Goal: Find specific page/section: Find specific page/section

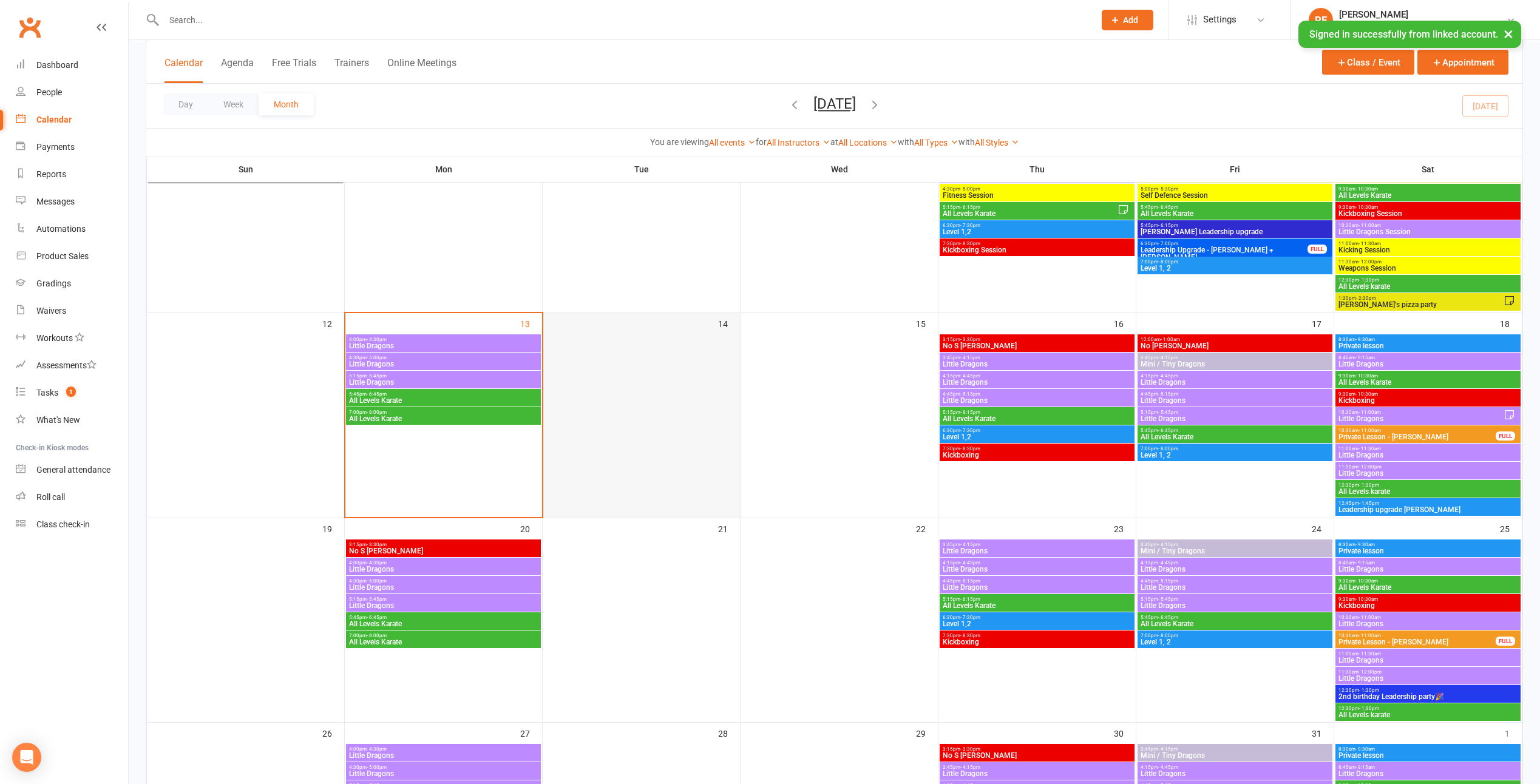
scroll to position [304, 0]
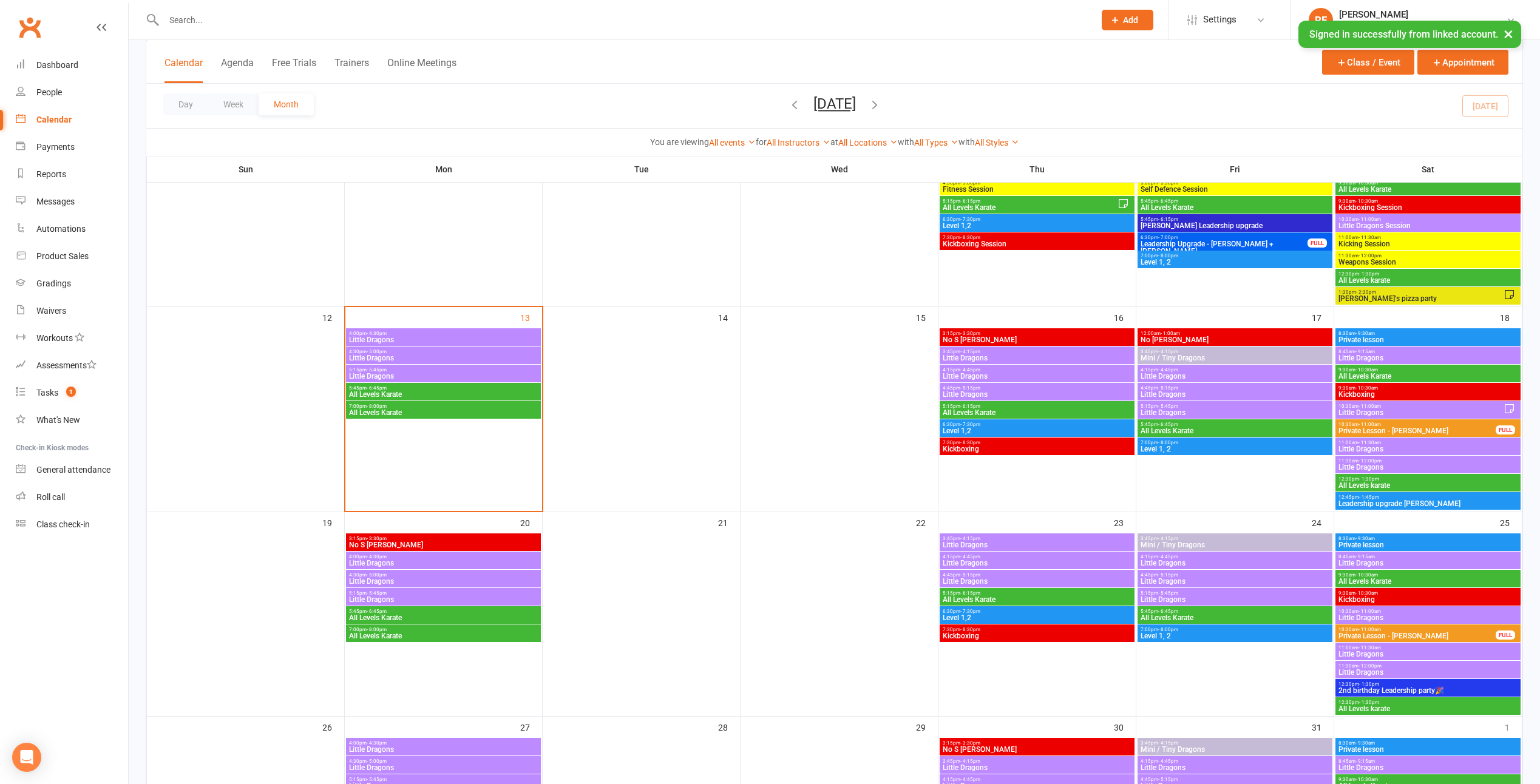
click at [491, 337] on span "Little Dragons" at bounding box center [443, 340] width 190 height 8
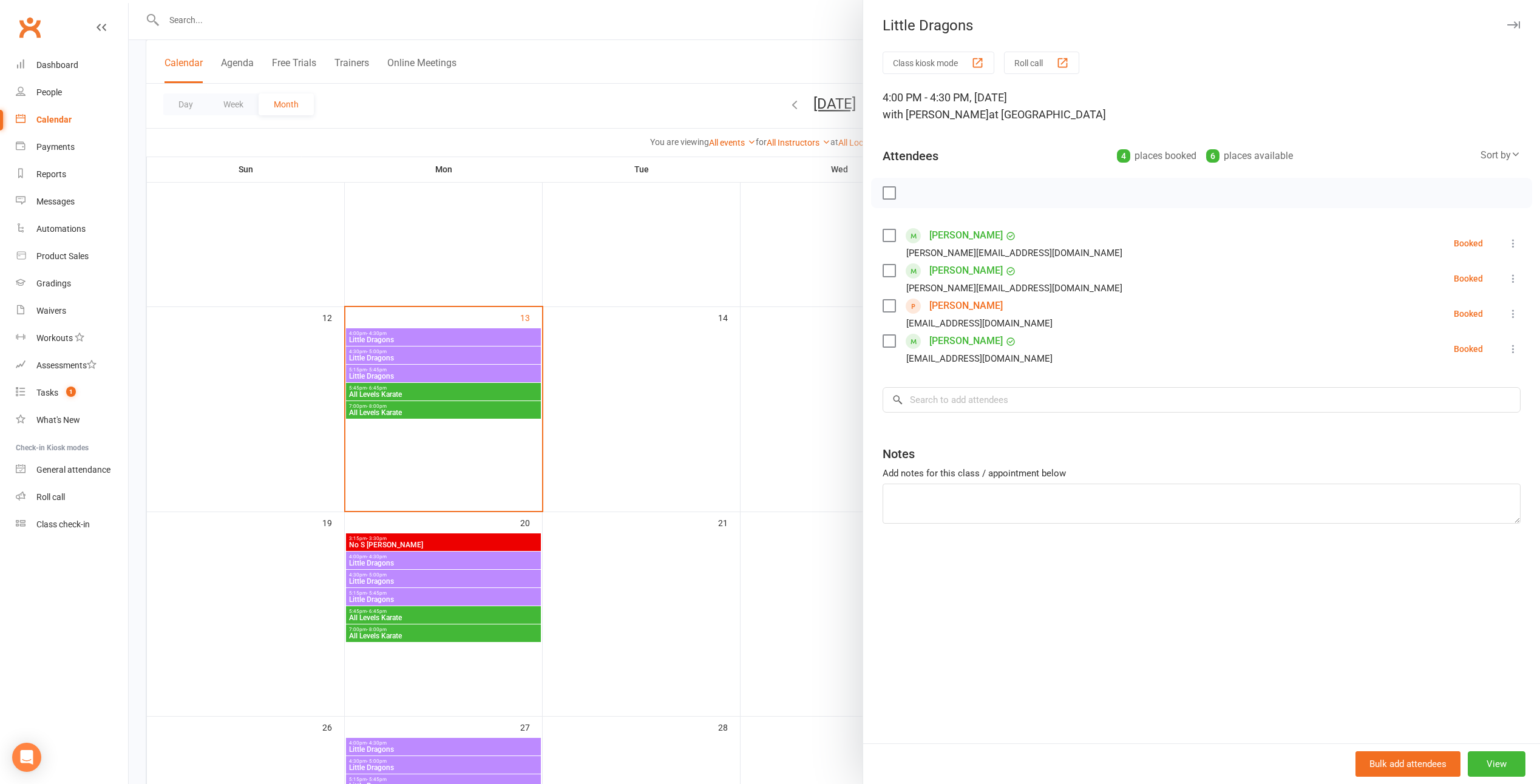
click at [733, 355] on div at bounding box center [834, 392] width 1411 height 784
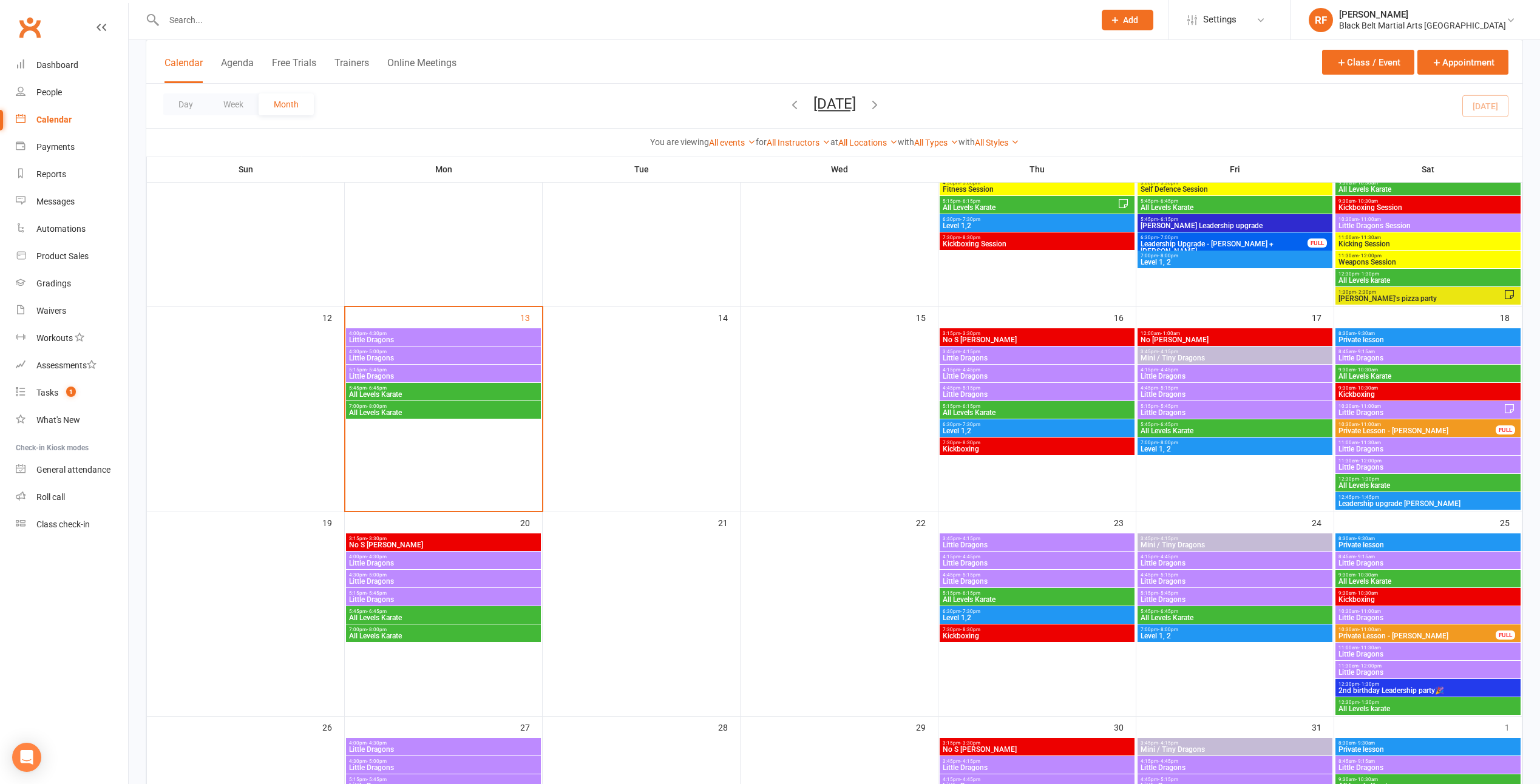
click at [492, 357] on span "Little Dragons" at bounding box center [443, 358] width 190 height 8
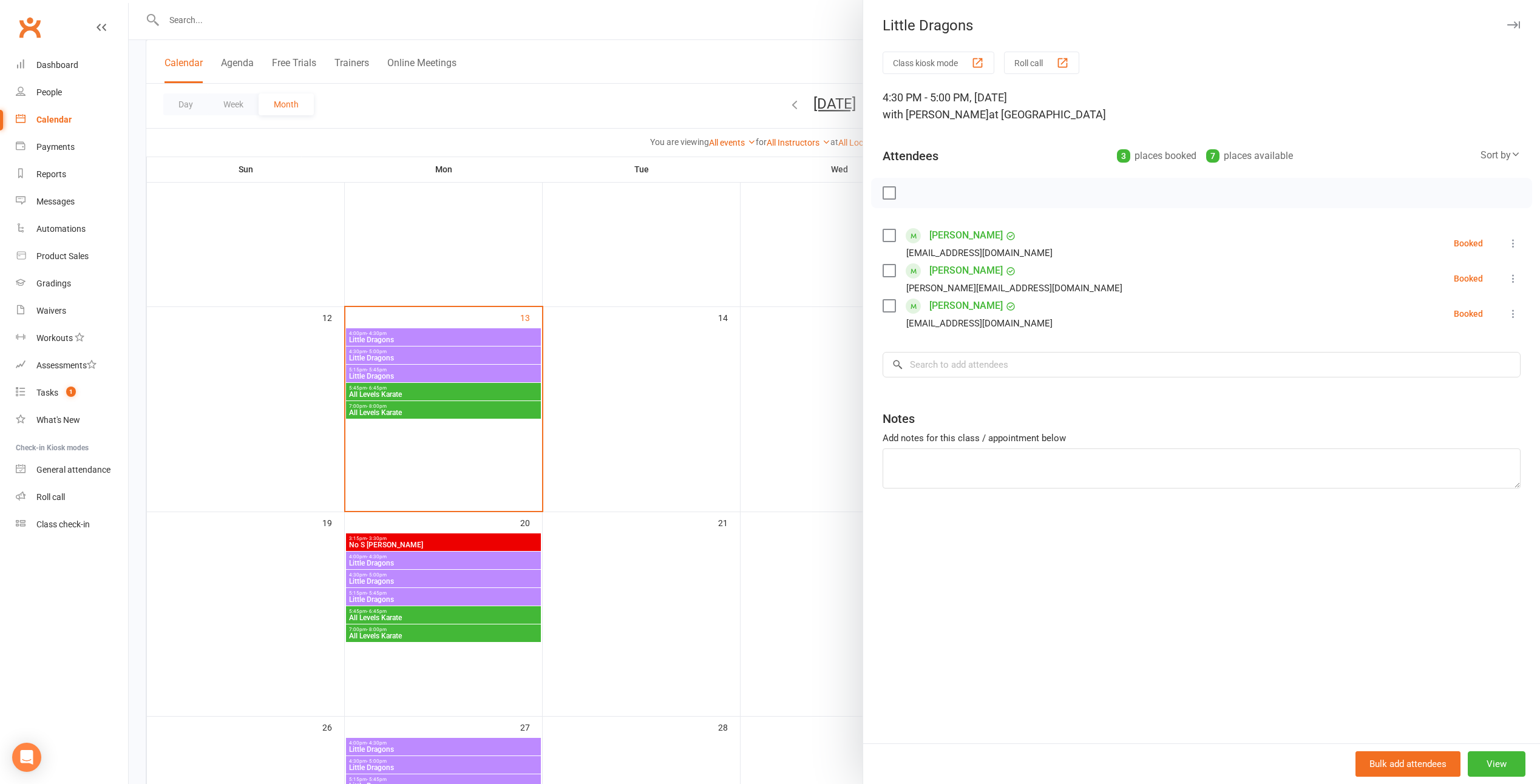
click at [623, 353] on div at bounding box center [834, 392] width 1411 height 784
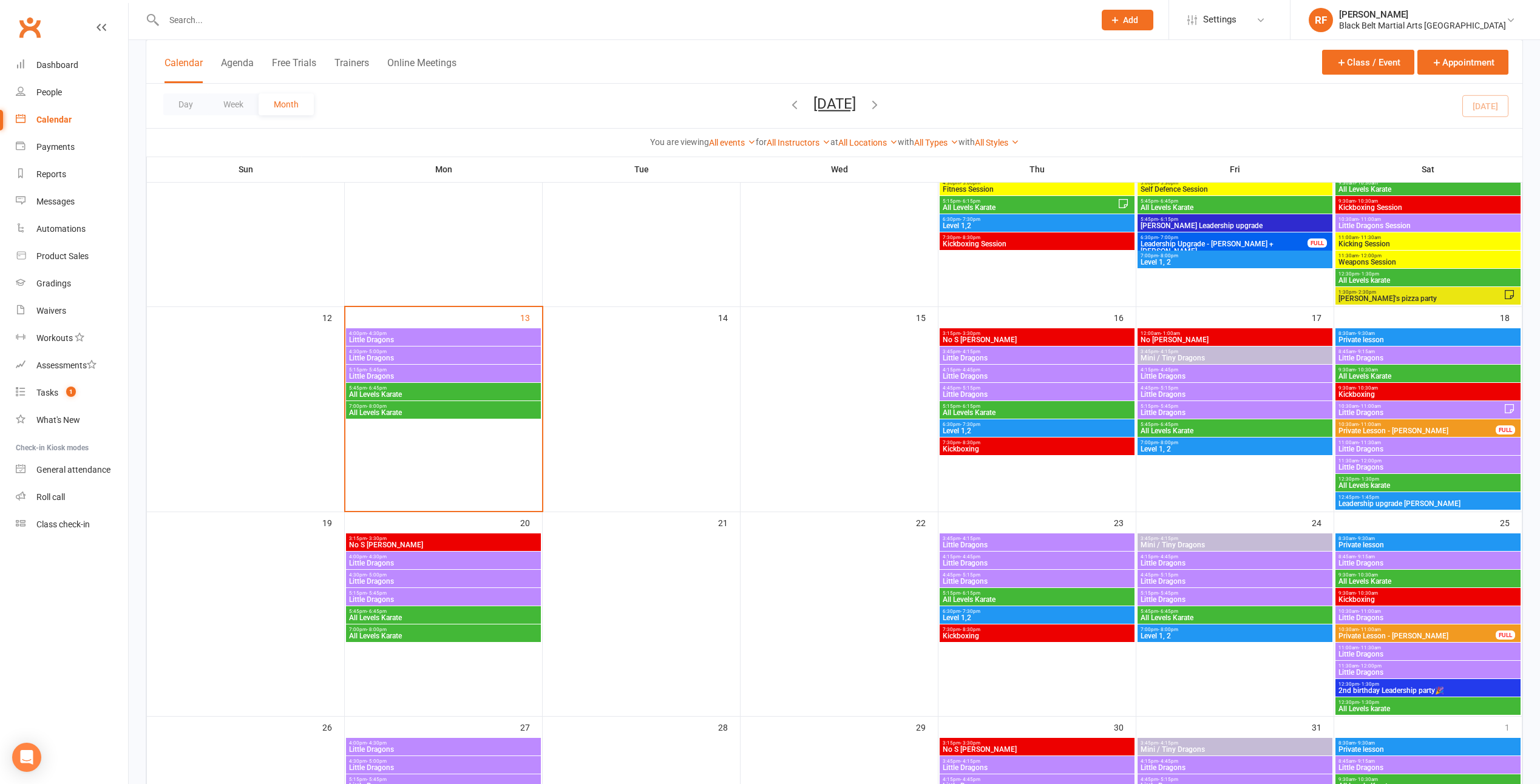
click at [522, 340] on span "Little Dragons" at bounding box center [443, 340] width 190 height 8
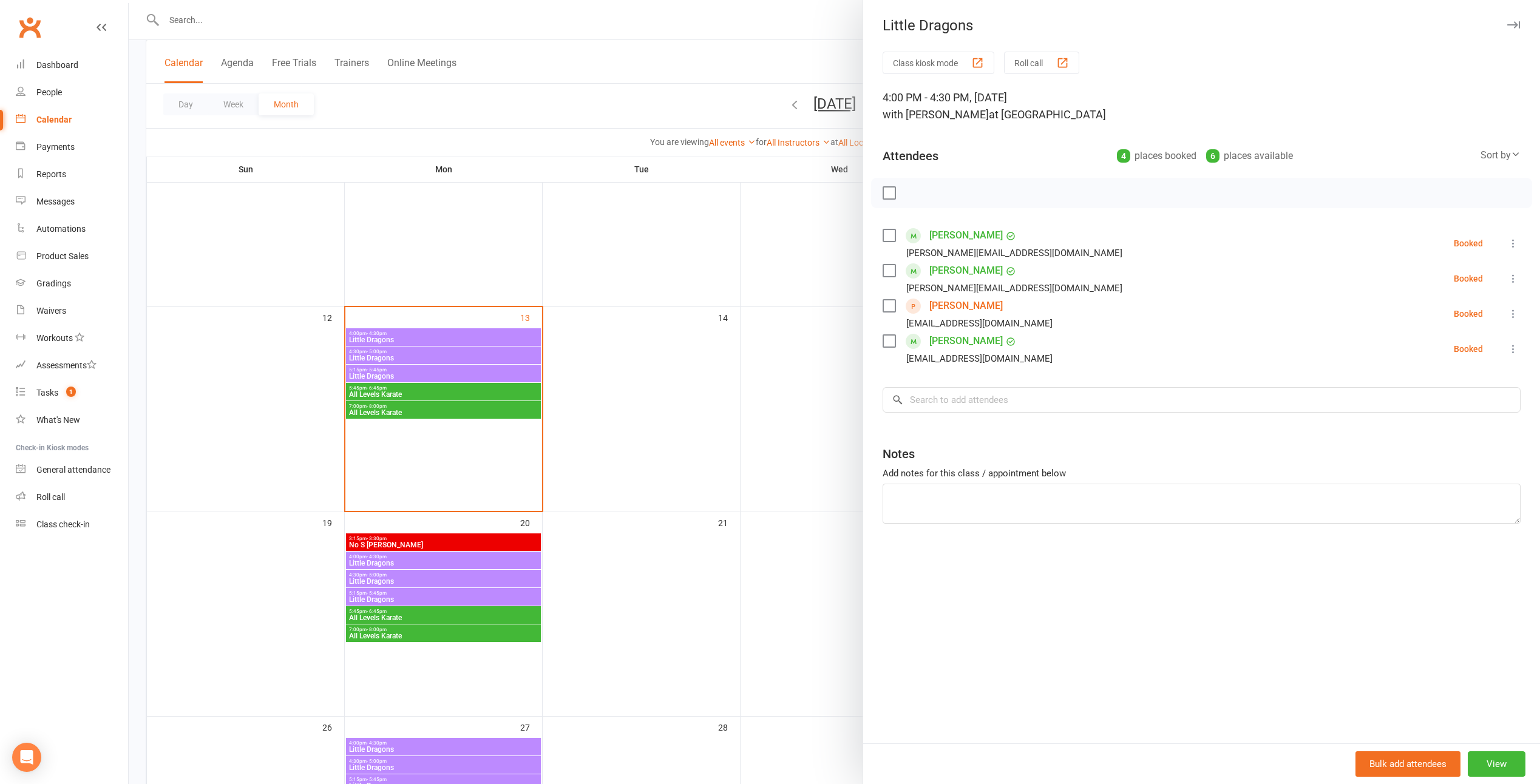
click at [930, 307] on link "[PERSON_NAME]" at bounding box center [966, 305] width 73 height 19
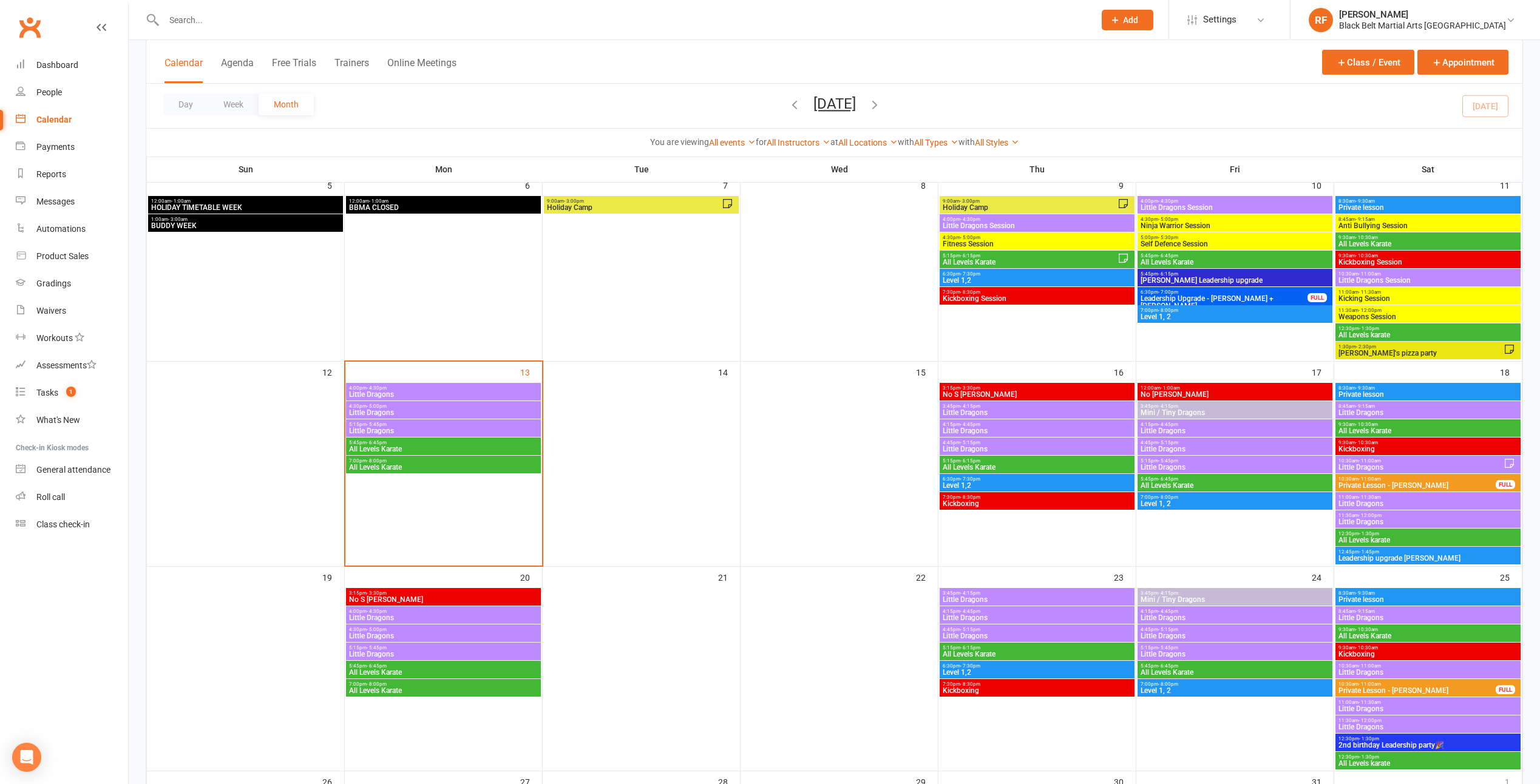
scroll to position [364, 0]
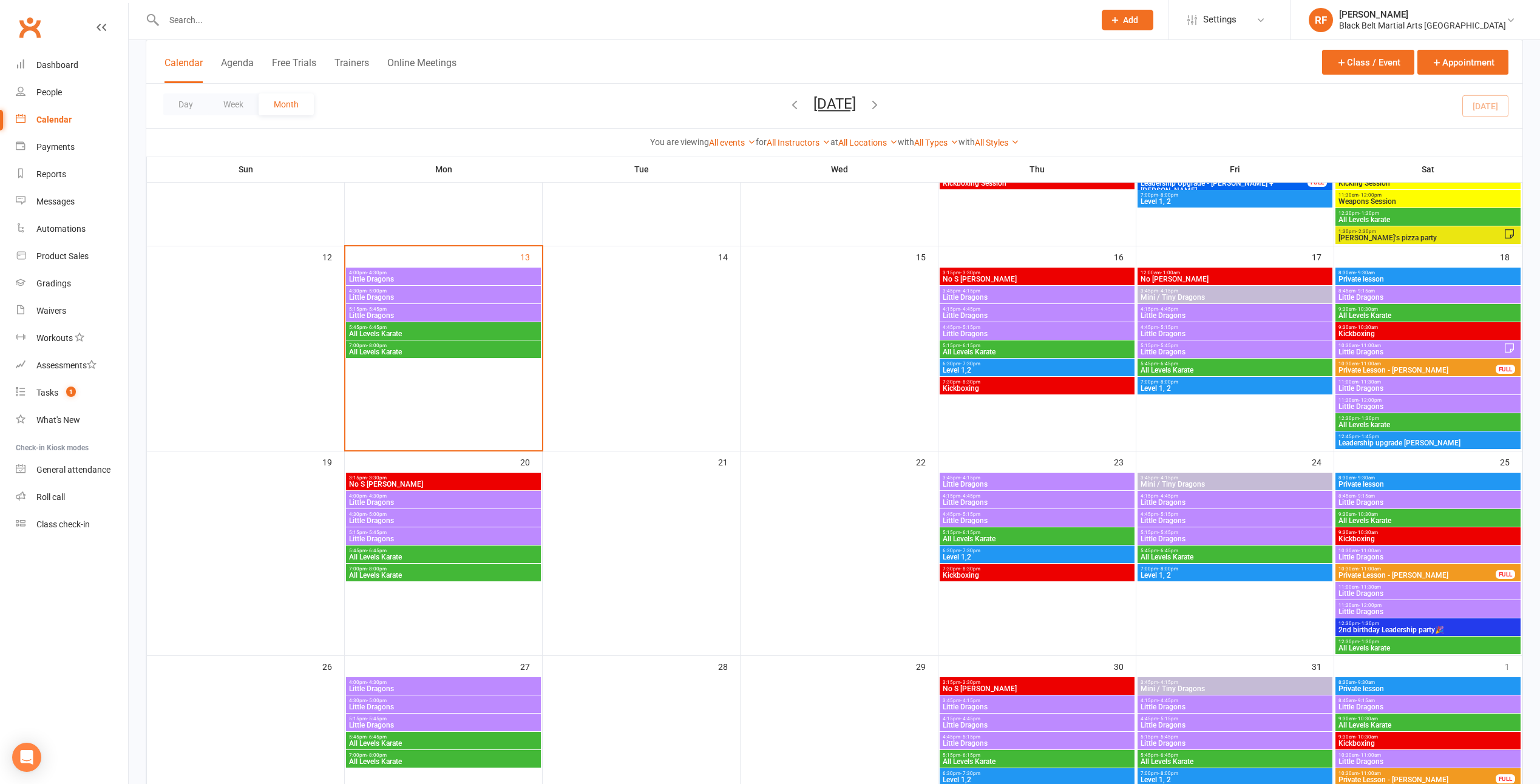
click at [448, 296] on span "Little Dragons" at bounding box center [443, 298] width 190 height 8
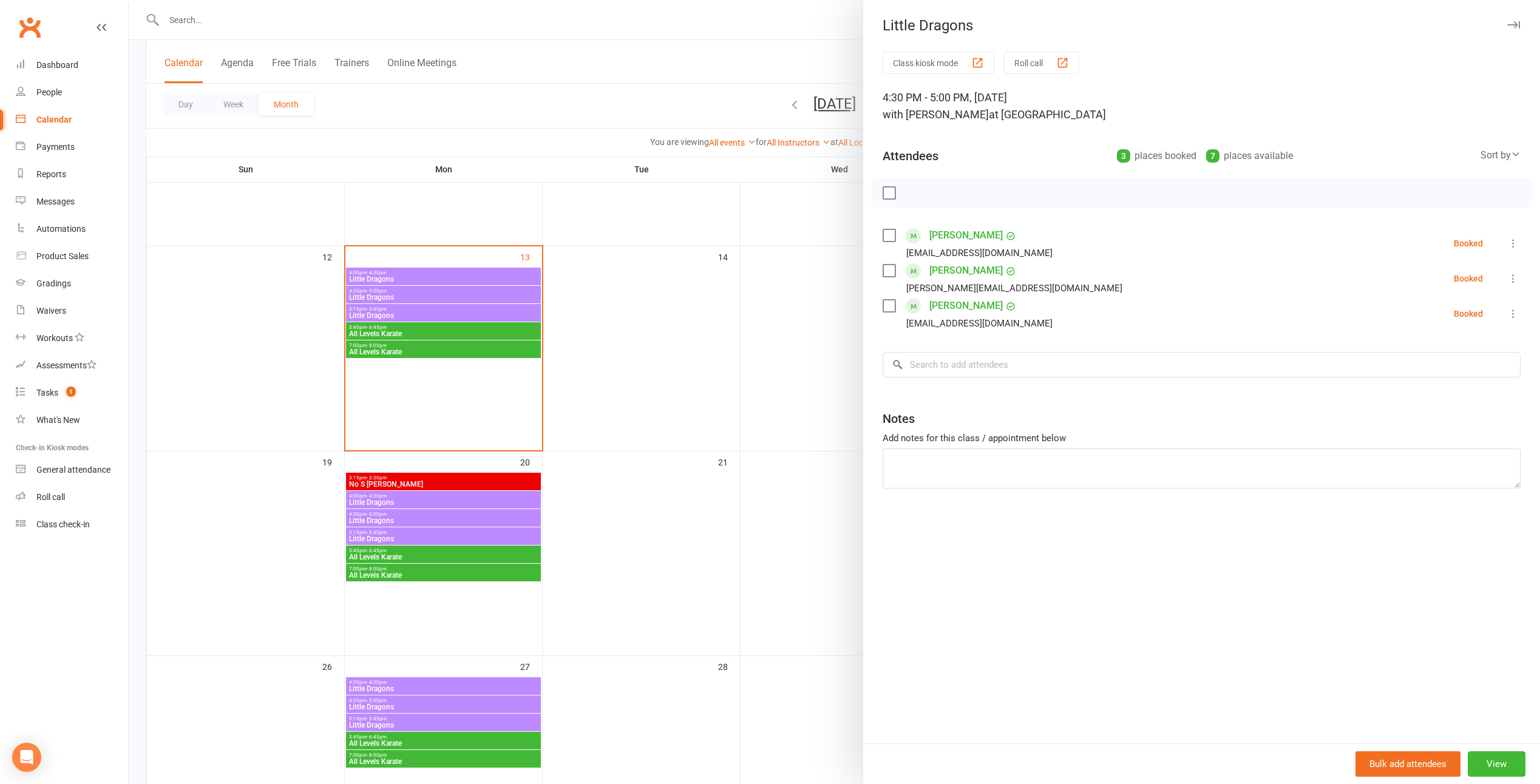
click at [663, 313] on div at bounding box center [834, 392] width 1411 height 784
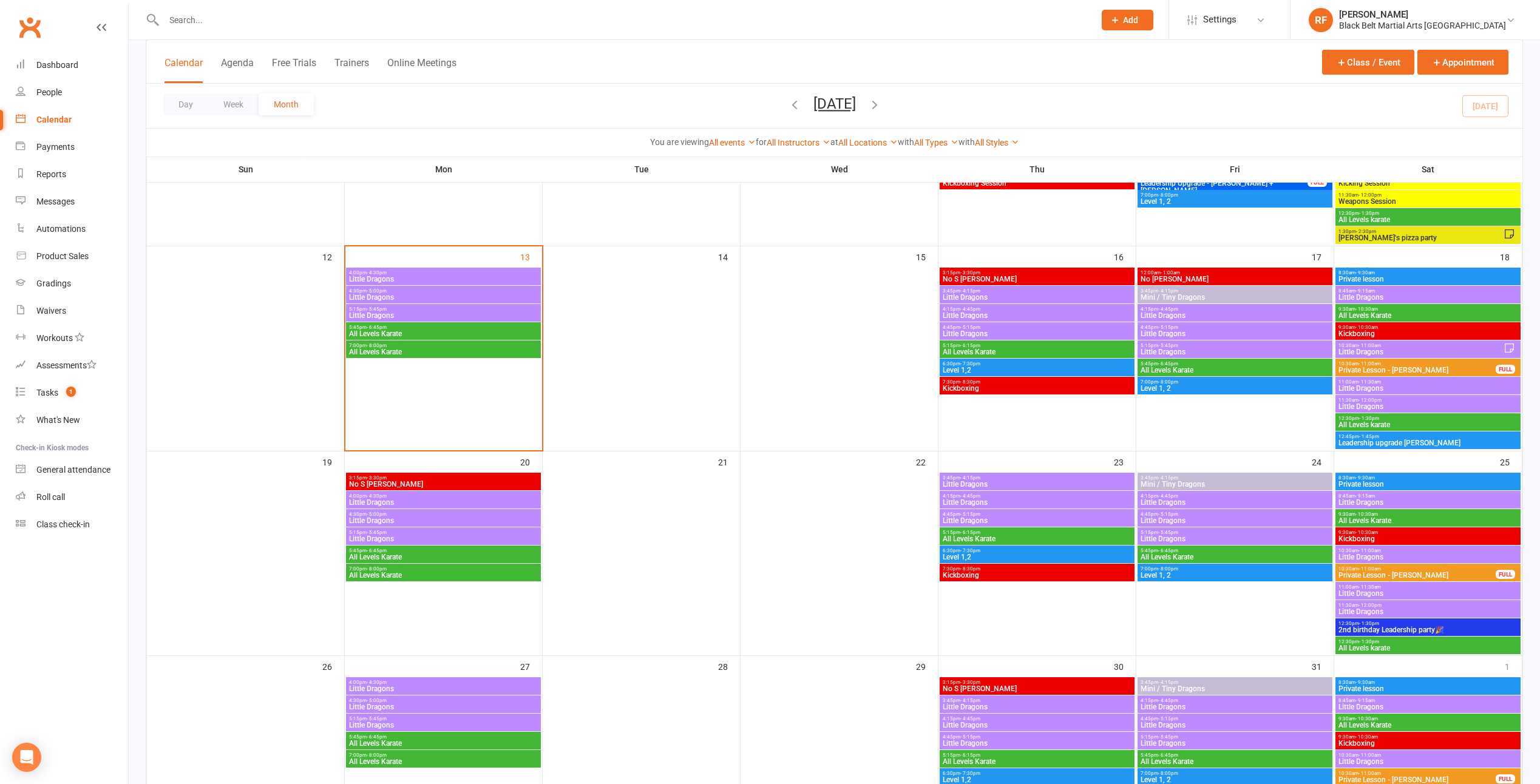
click at [532, 307] on span "5:15pm - 5:45pm" at bounding box center [443, 309] width 190 height 5
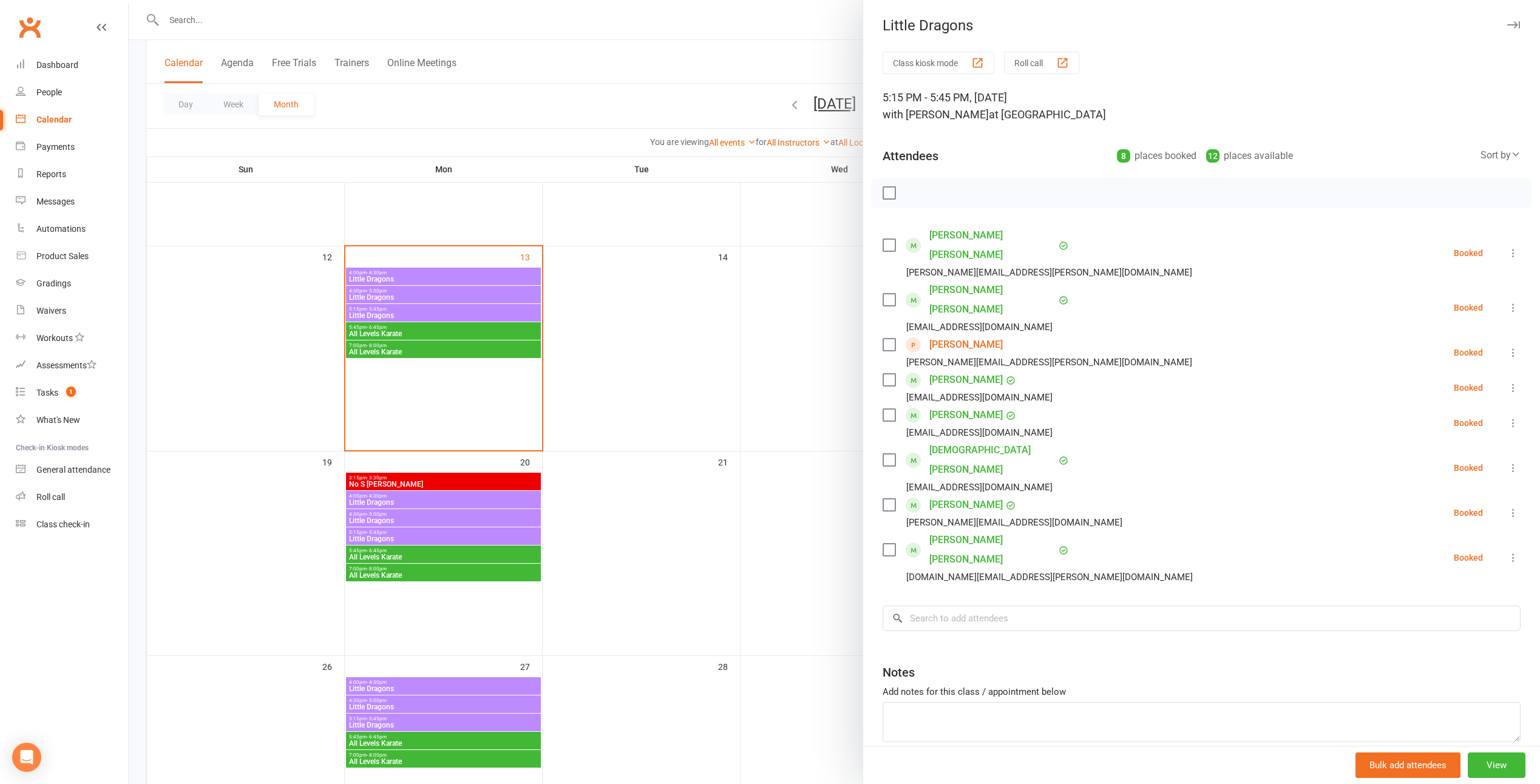
click at [607, 187] on div at bounding box center [834, 392] width 1411 height 784
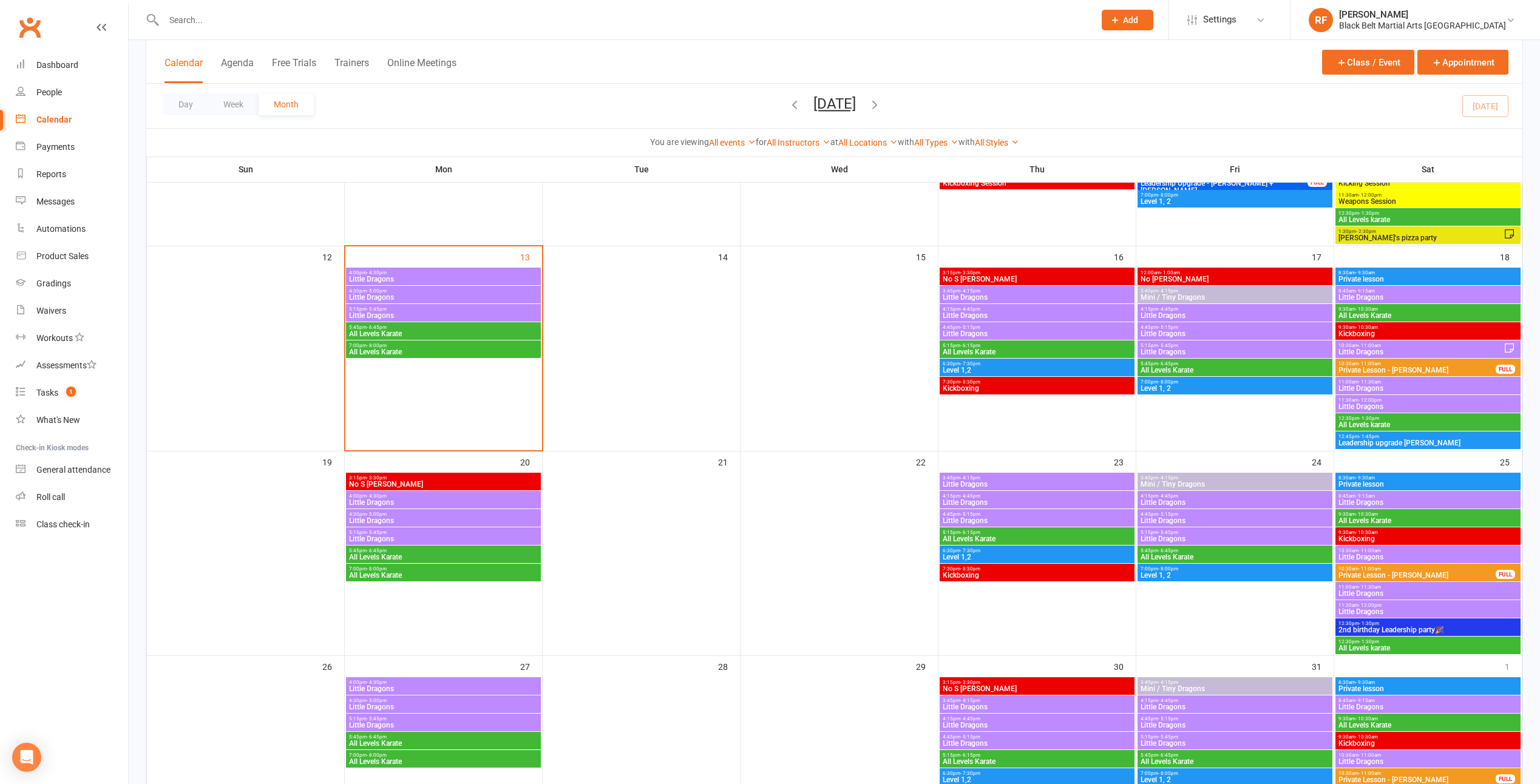
click at [508, 330] on span "All Levels Karate" at bounding box center [443, 334] width 190 height 8
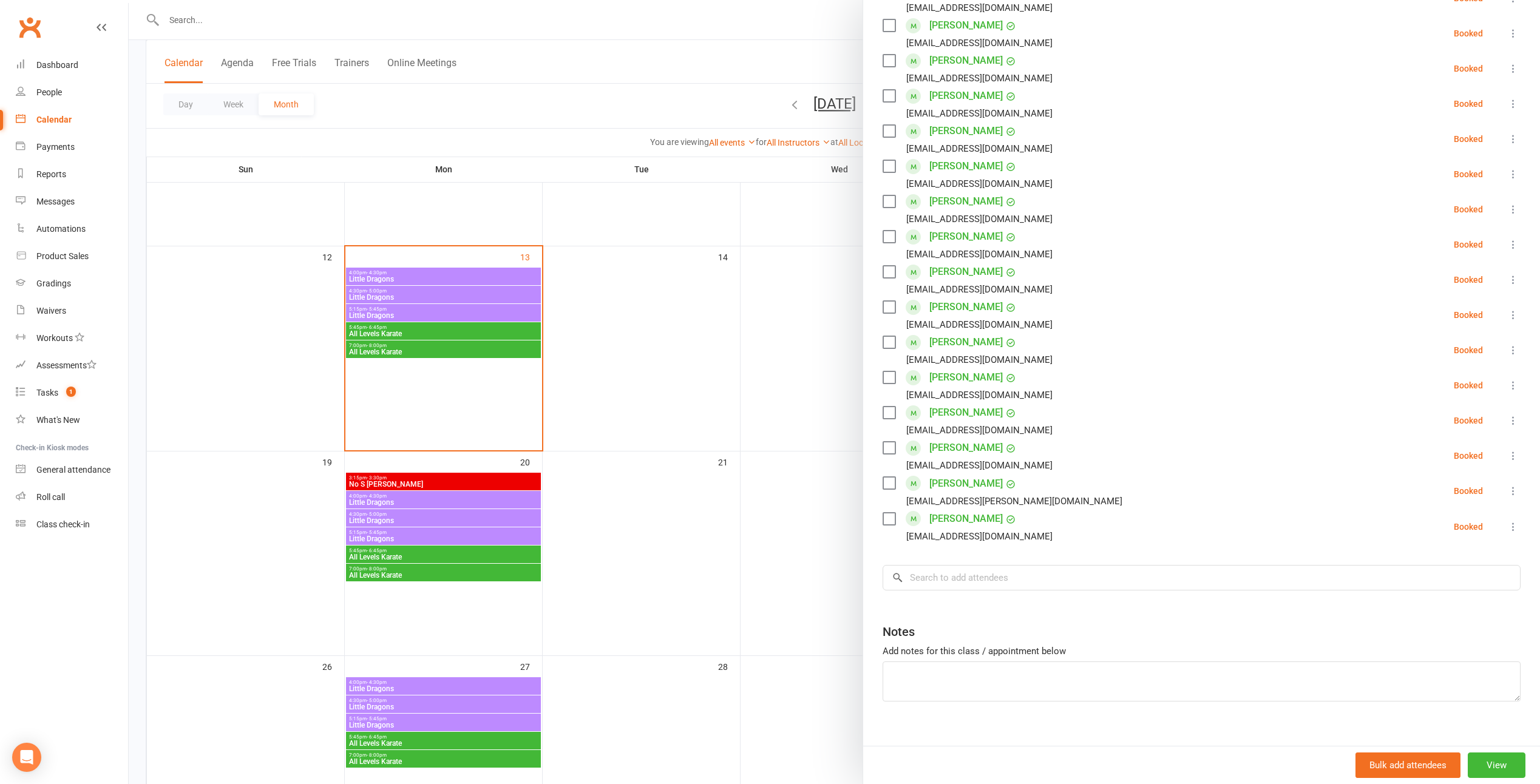
scroll to position [297, 0]
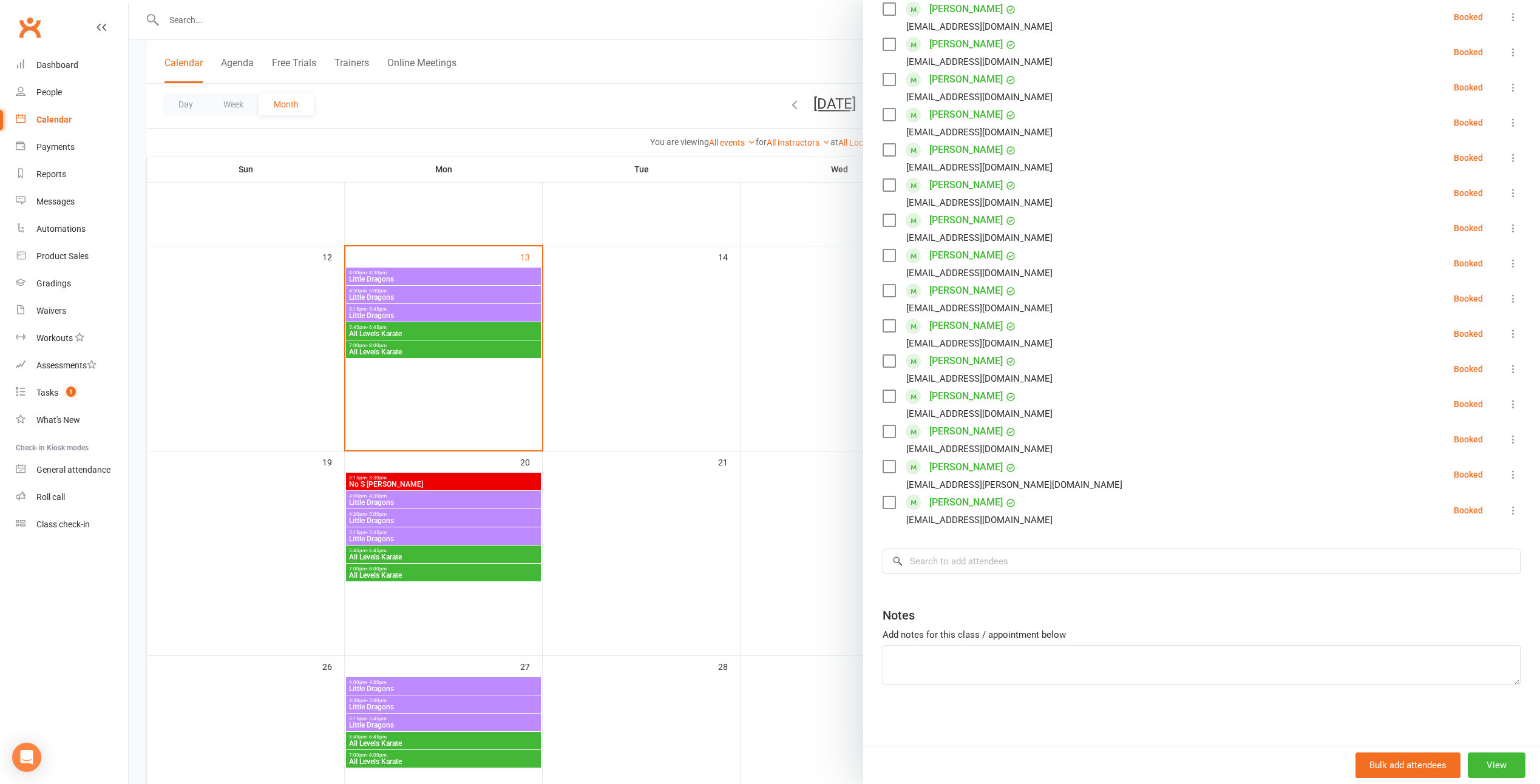
click at [777, 348] on div at bounding box center [834, 392] width 1411 height 784
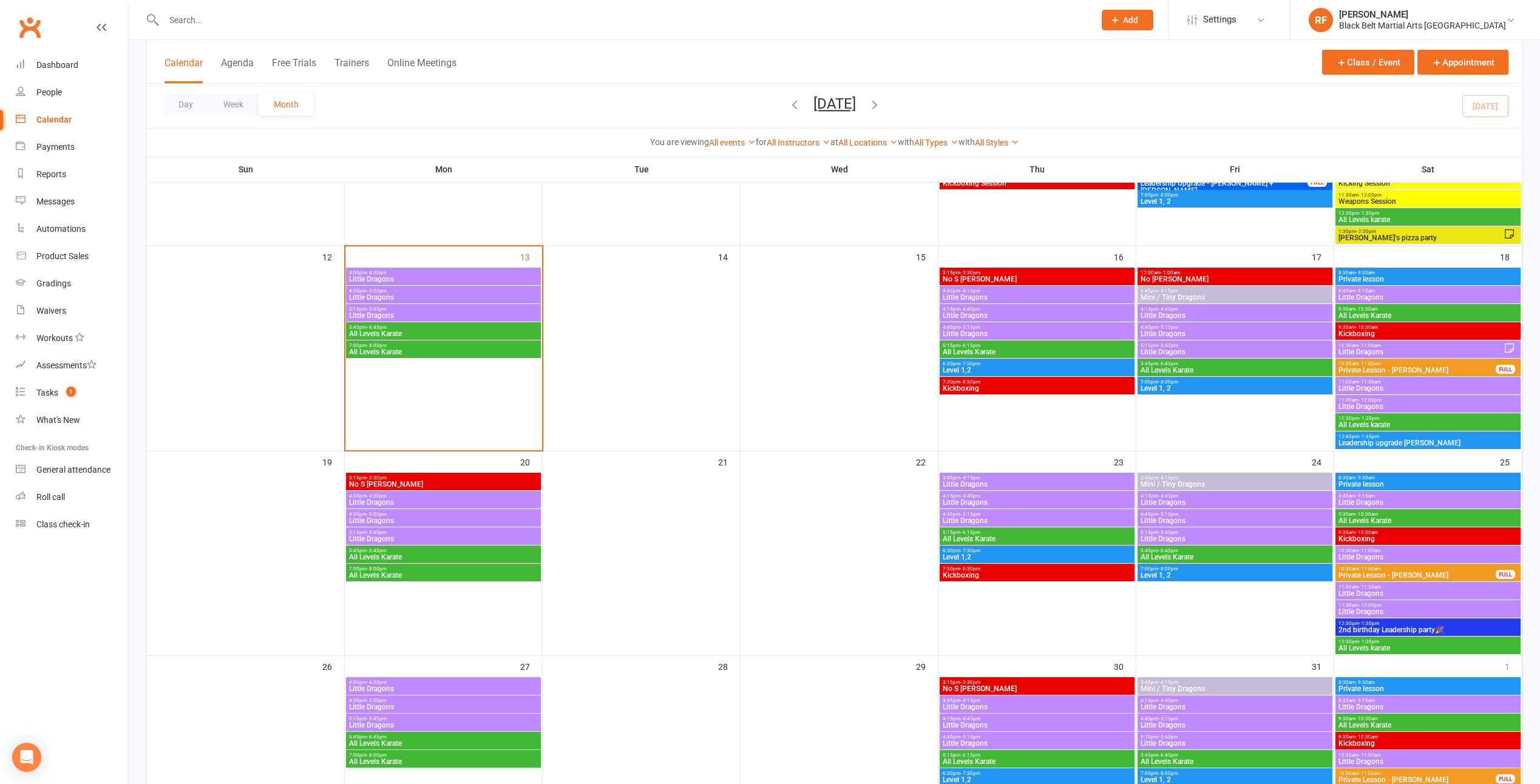
click at [490, 346] on span "7:00pm - 8:00pm" at bounding box center [443, 345] width 190 height 5
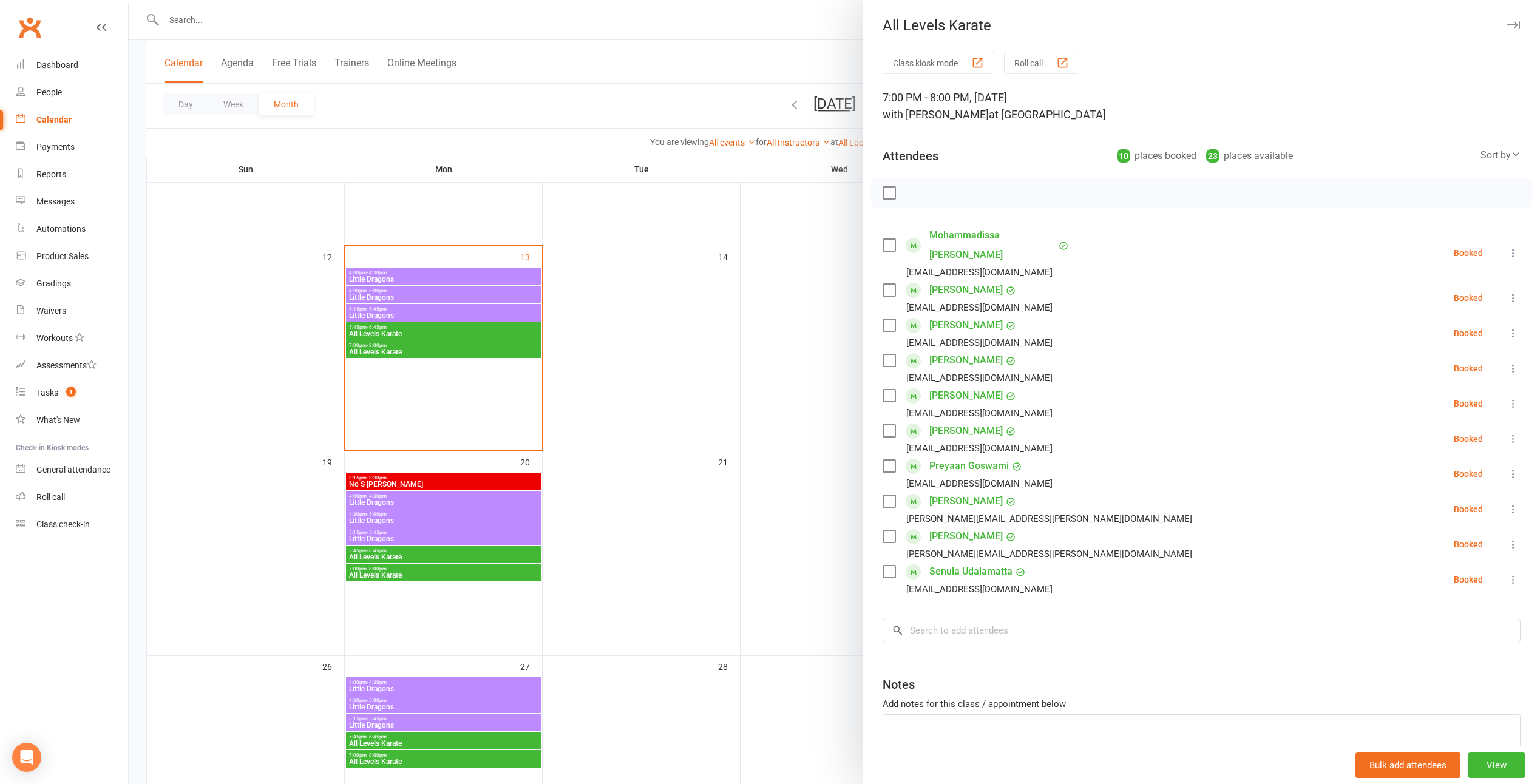
click at [819, 366] on div at bounding box center [834, 392] width 1411 height 784
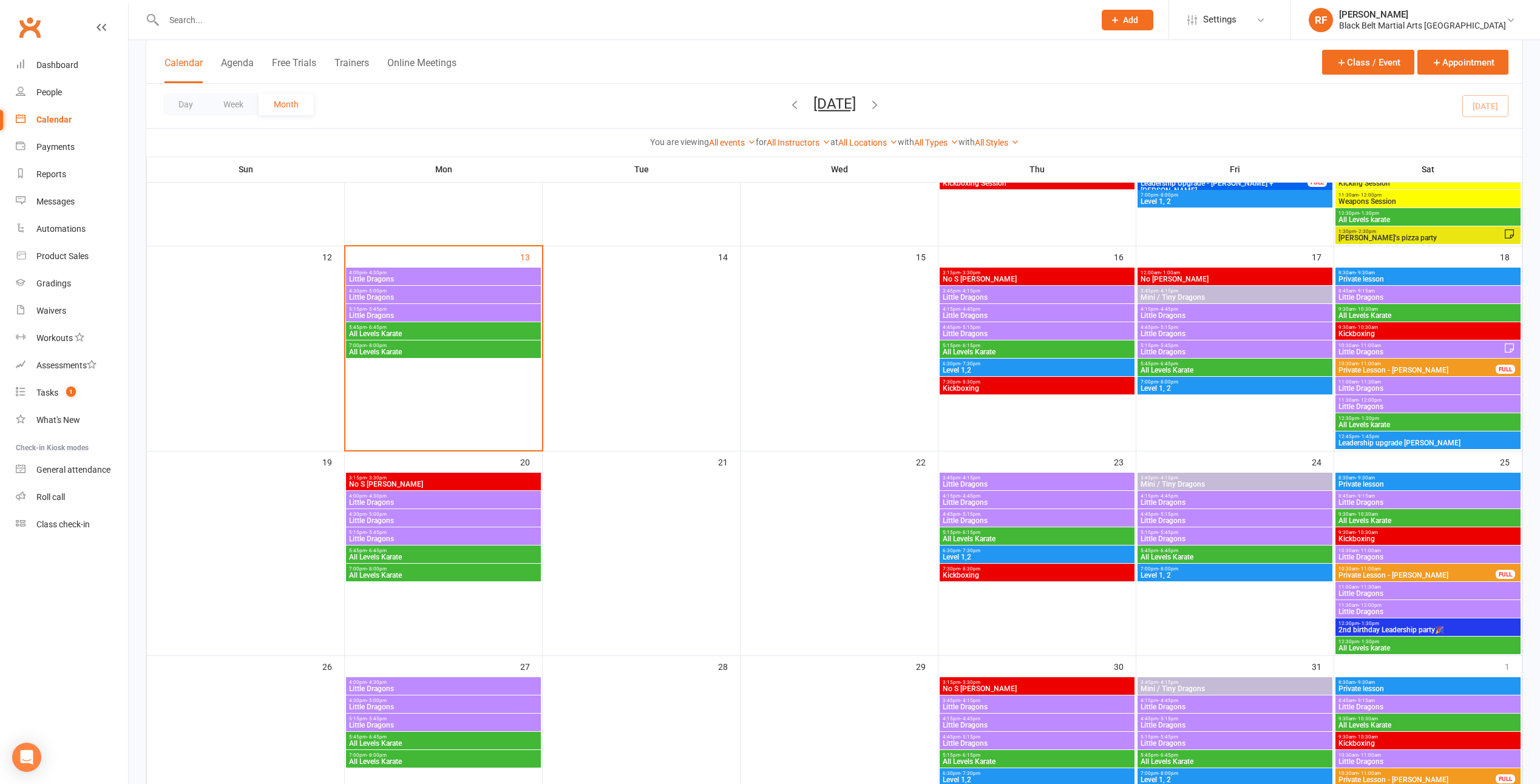
click at [513, 324] on span "5:45pm - 6:45pm" at bounding box center [443, 327] width 190 height 5
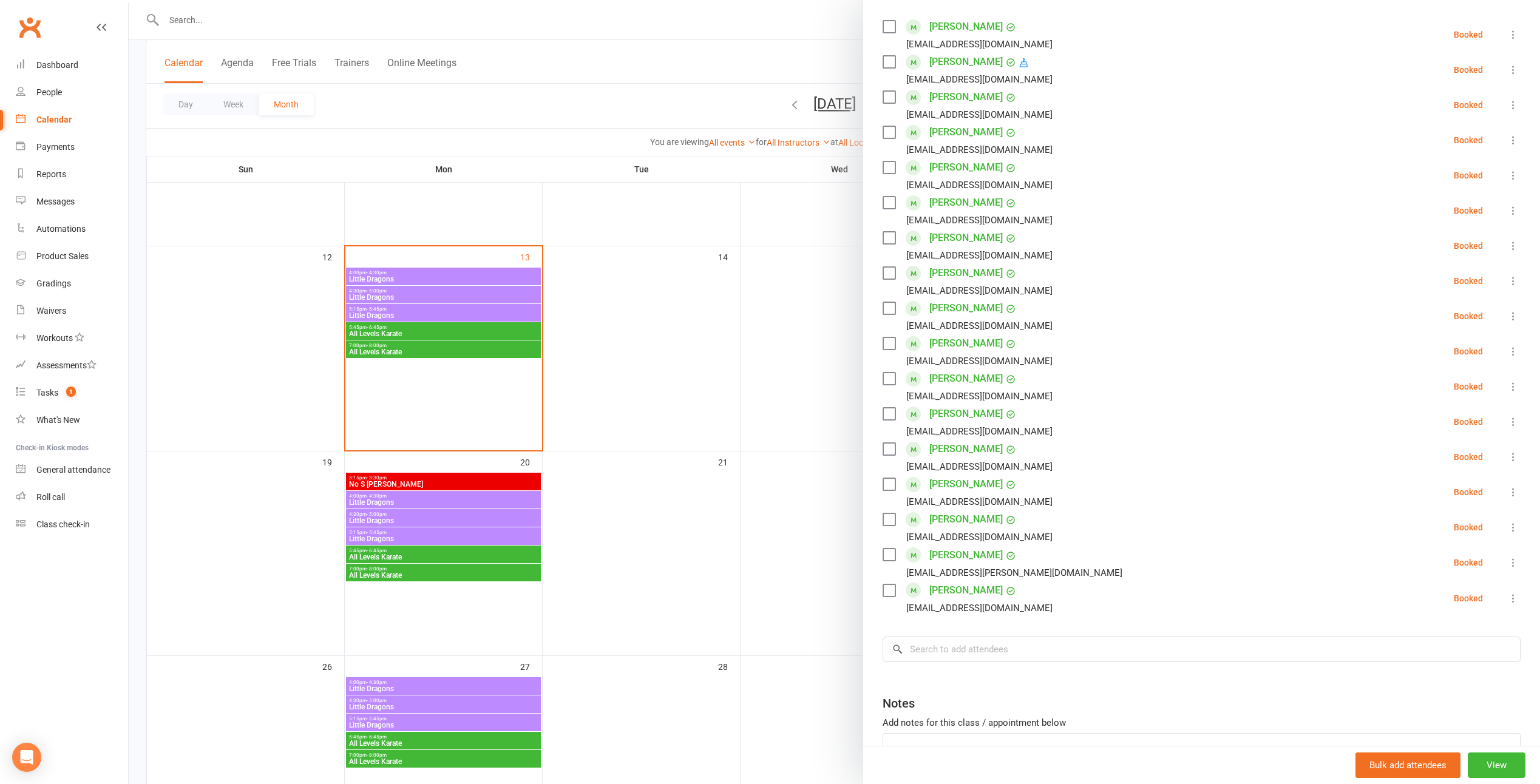
scroll to position [242, 0]
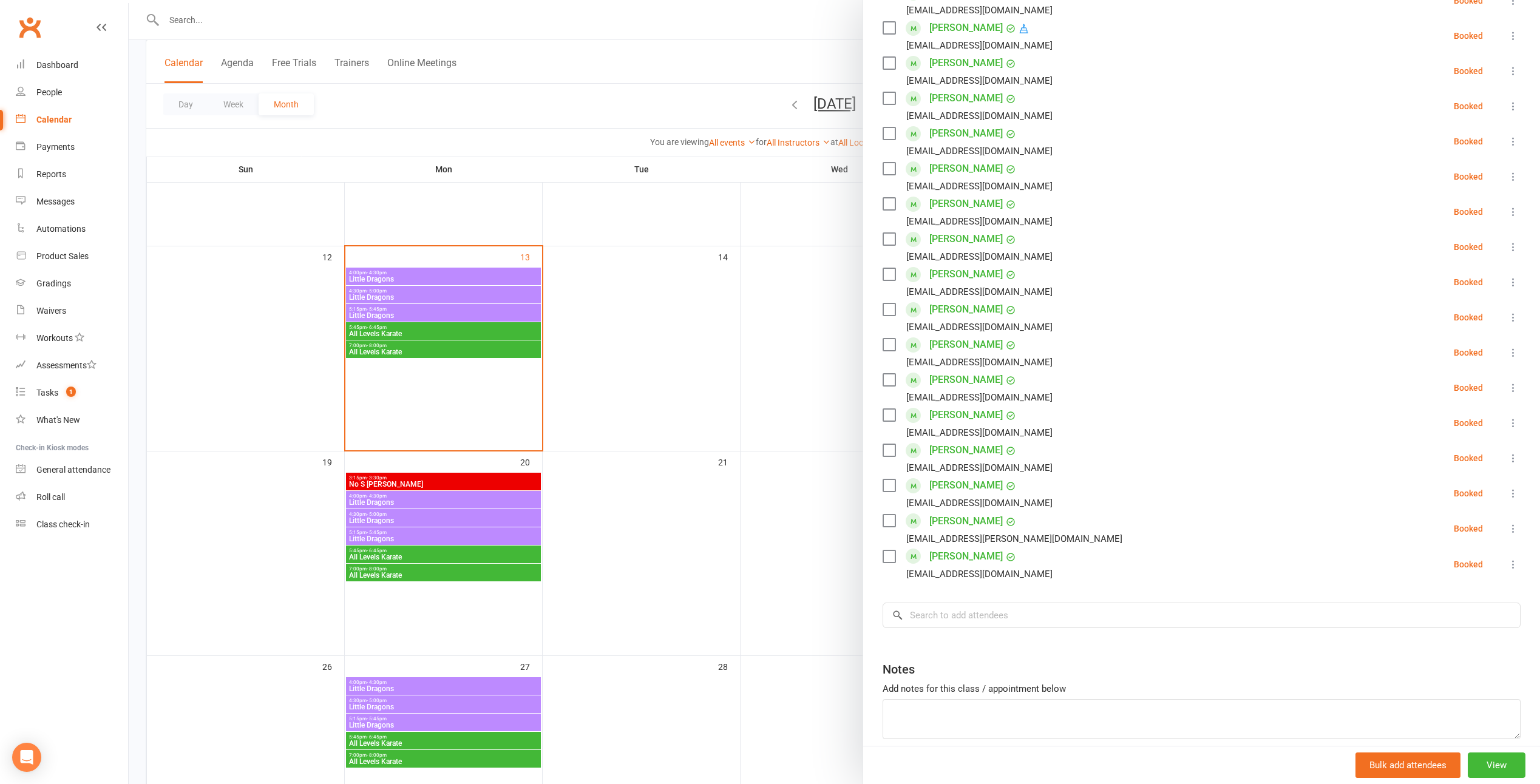
click at [601, 254] on div at bounding box center [834, 392] width 1411 height 784
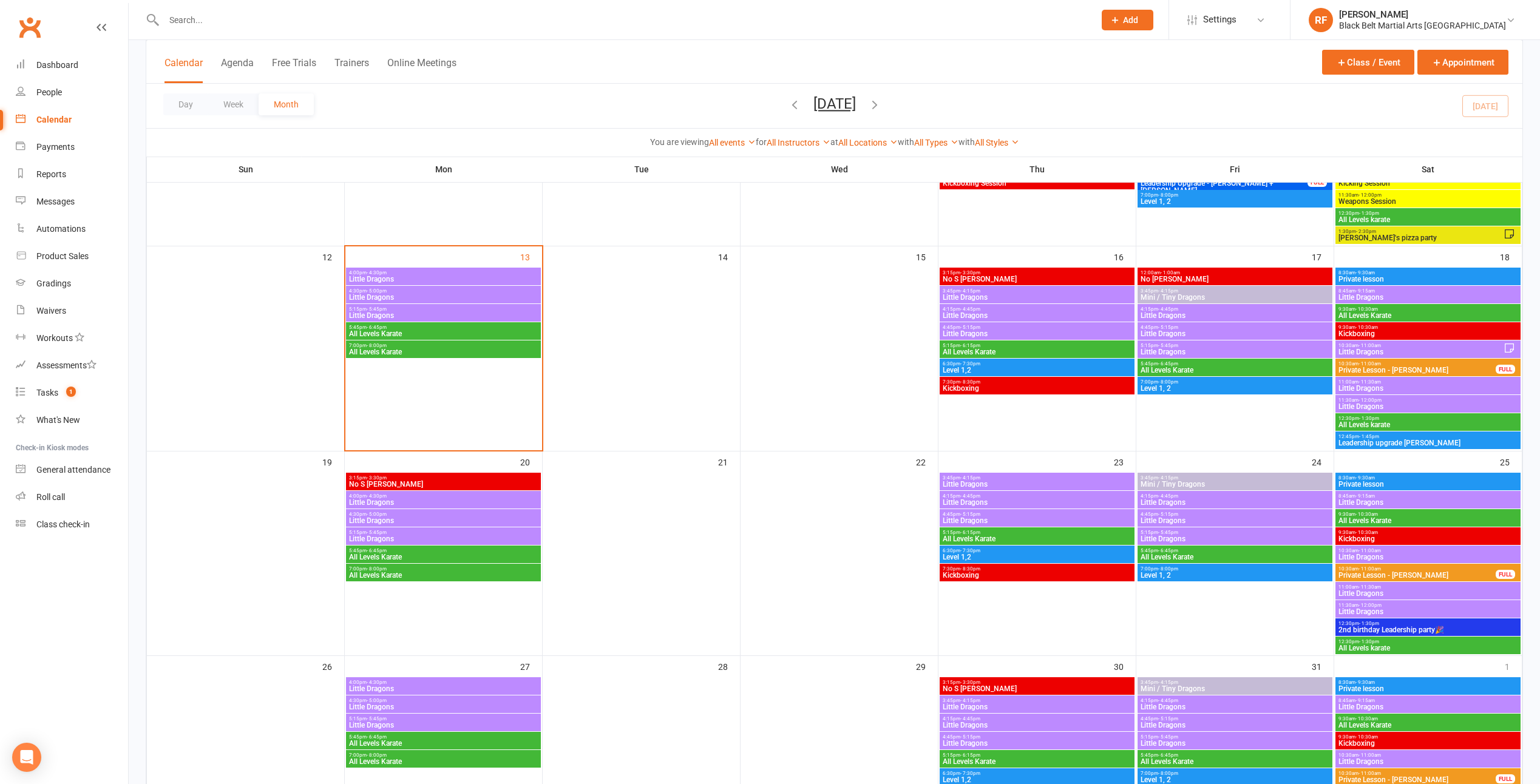
click at [525, 313] on span "Little Dragons" at bounding box center [443, 316] width 190 height 8
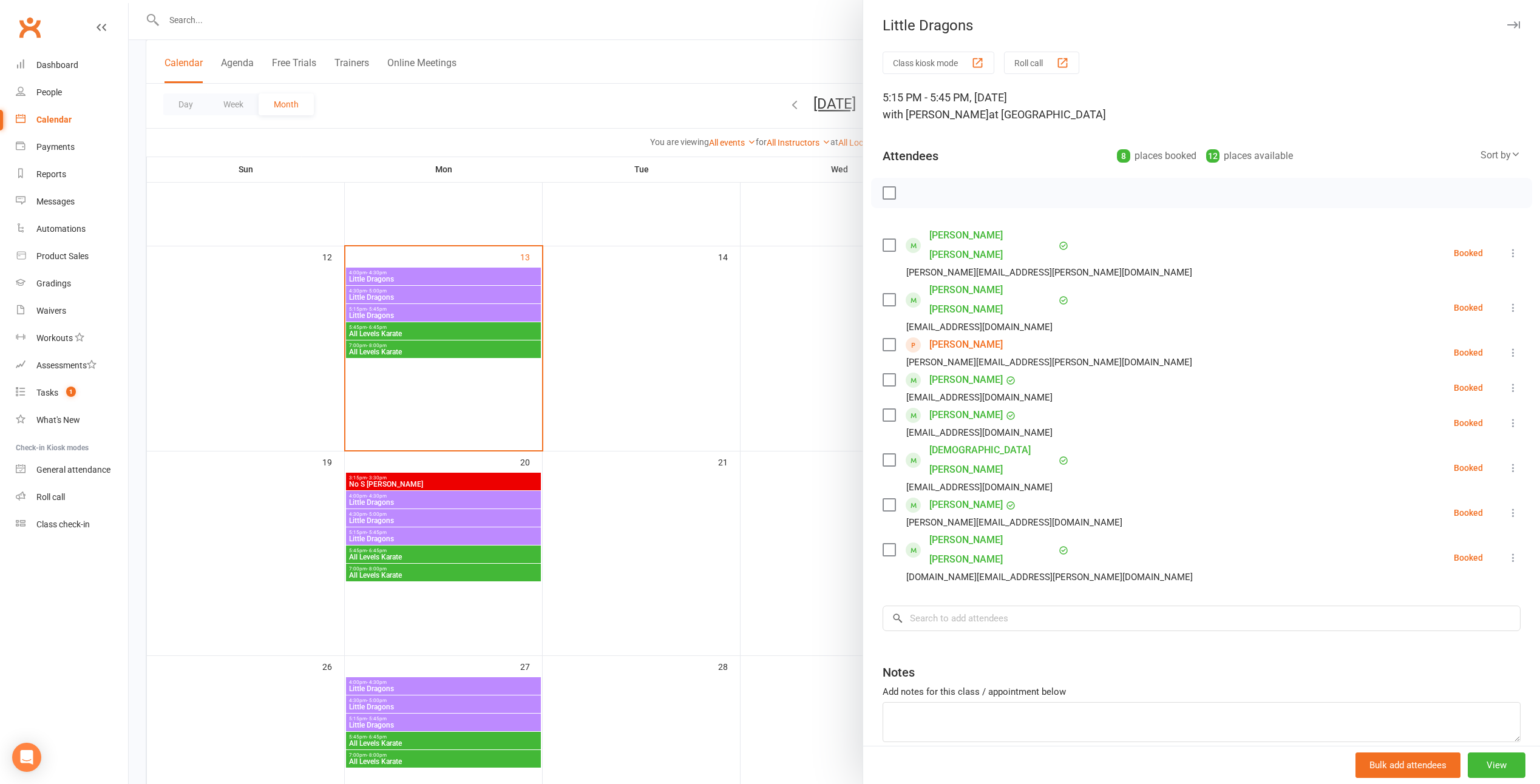
click at [972, 335] on link "[PERSON_NAME]" at bounding box center [966, 344] width 73 height 19
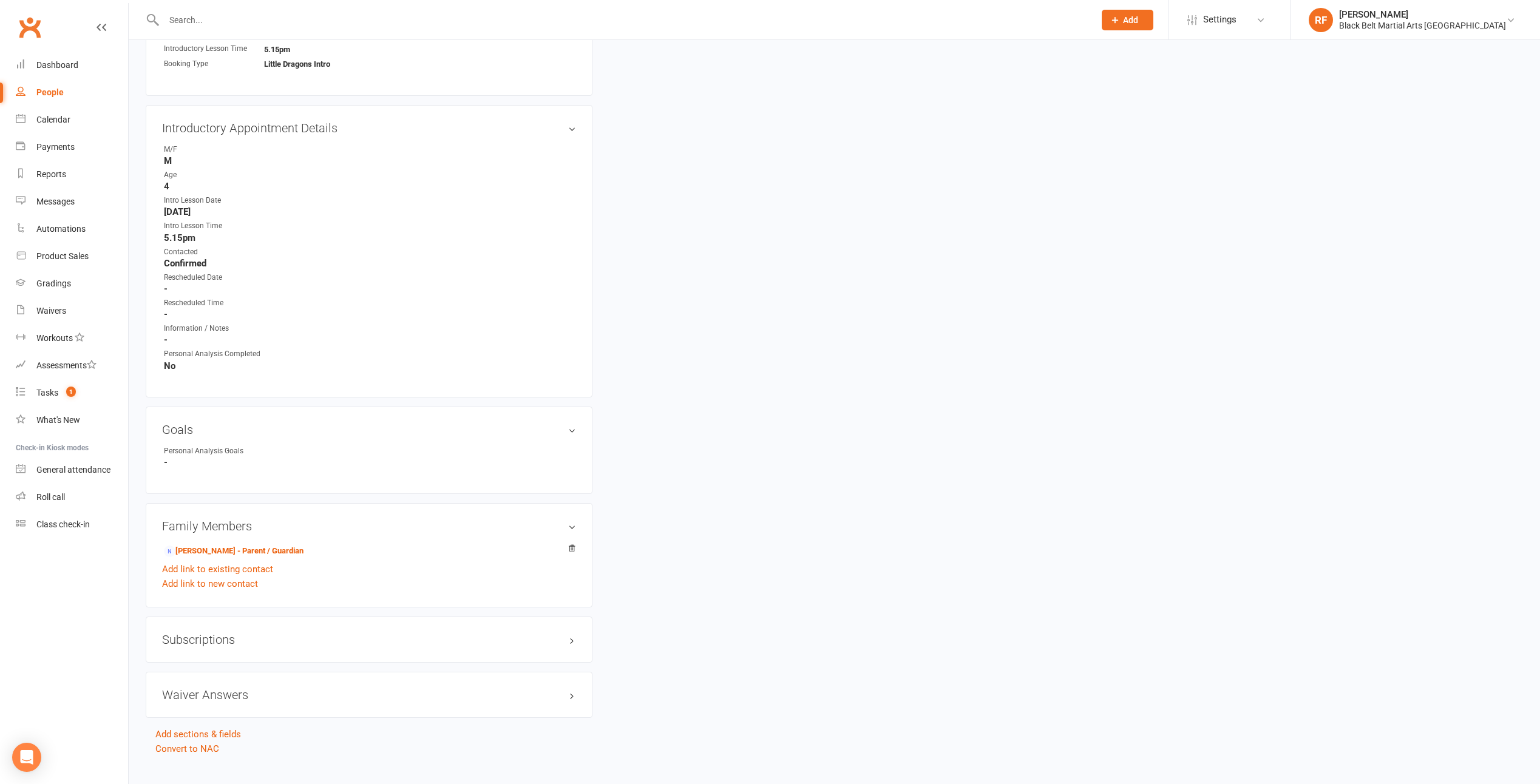
scroll to position [544, 0]
